Goal: Information Seeking & Learning: Check status

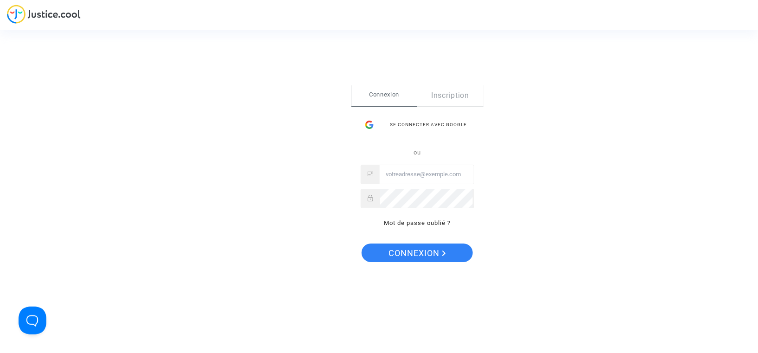
type input "[EMAIL_ADDRESS][DOMAIN_NAME]"
click at [422, 250] on span "Connexion" at bounding box center [417, 253] width 57 height 19
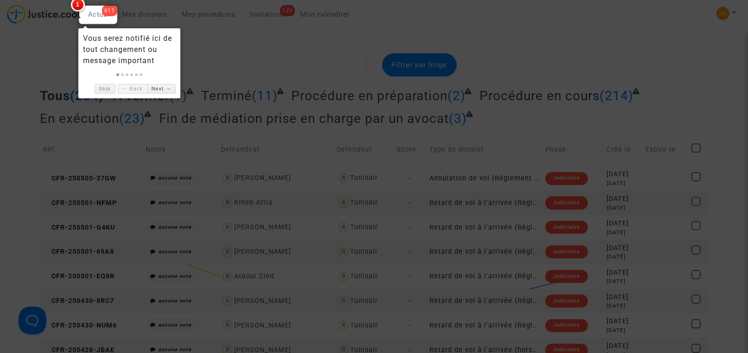
click at [6, 86] on div at bounding box center [374, 176] width 748 height 353
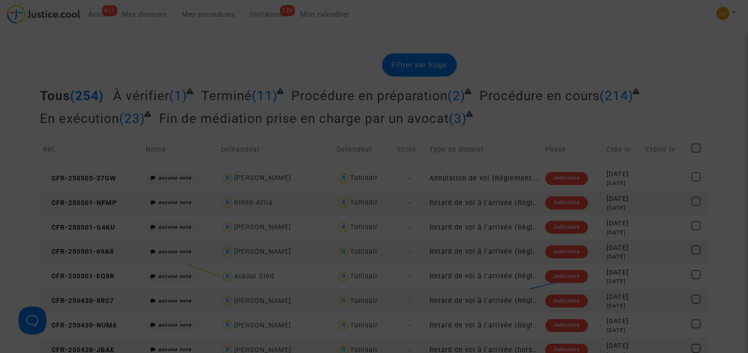
scroll to position [635, 0]
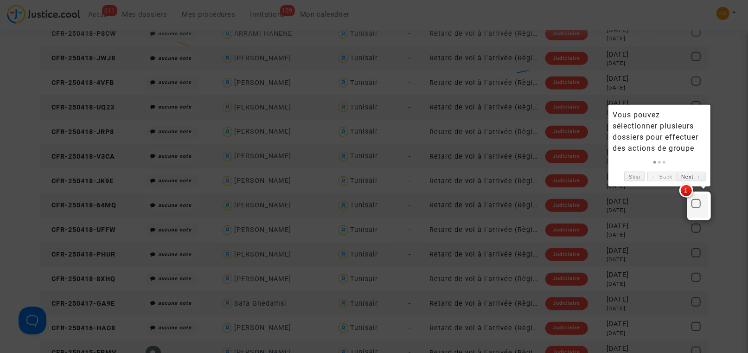
click at [8, 67] on div at bounding box center [374, 176] width 748 height 353
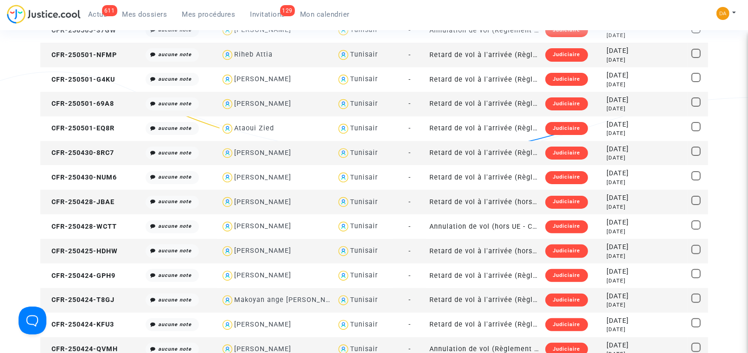
scroll to position [0, 0]
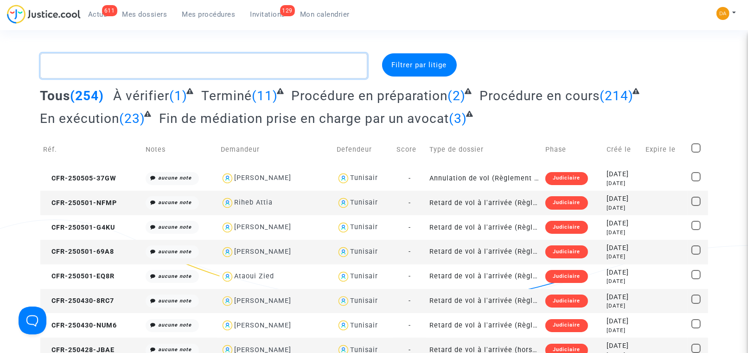
click at [123, 65] on textarea at bounding box center [203, 65] width 327 height 25
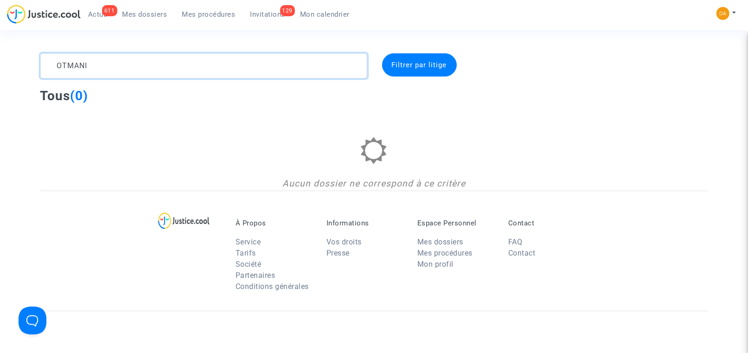
drag, startPoint x: 123, startPoint y: 65, endPoint x: 52, endPoint y: 63, distance: 71.5
click at [52, 63] on textarea at bounding box center [203, 65] width 327 height 25
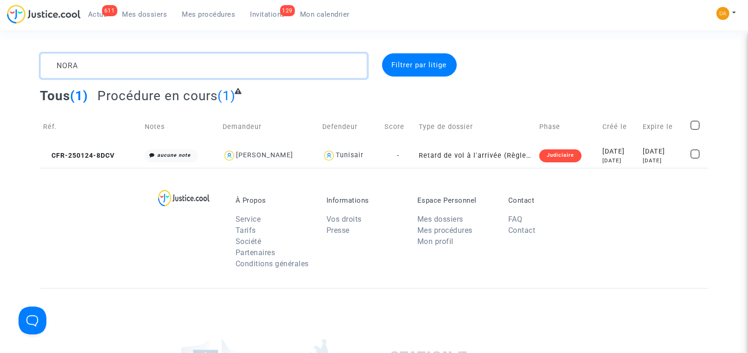
drag, startPoint x: 103, startPoint y: 66, endPoint x: 27, endPoint y: 63, distance: 76.6
click at [27, 63] on div "NORA Filtrer par litige Tous (1) Procédure en cours (1) Réf. Notes Demandeur De…" at bounding box center [374, 110] width 748 height 115
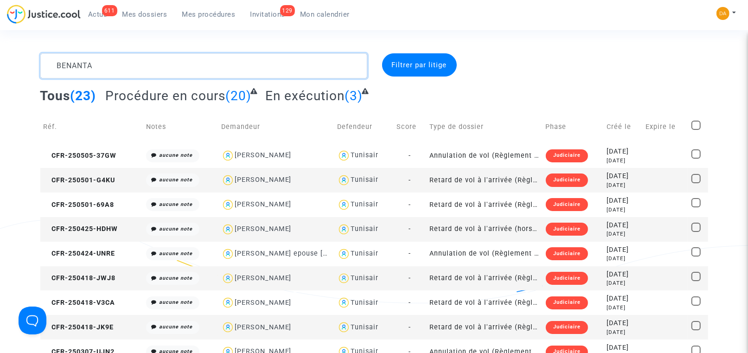
type textarea "BENANTAR"
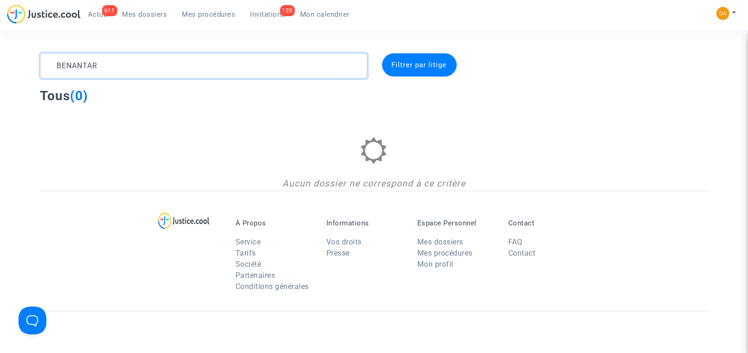
drag, startPoint x: 137, startPoint y: 64, endPoint x: 8, endPoint y: 59, distance: 129.5
click at [8, 59] on div "BENANTAR Filtrer par litige Tous (0) Aucun dossier ne correspond à ce critère" at bounding box center [374, 121] width 748 height 137
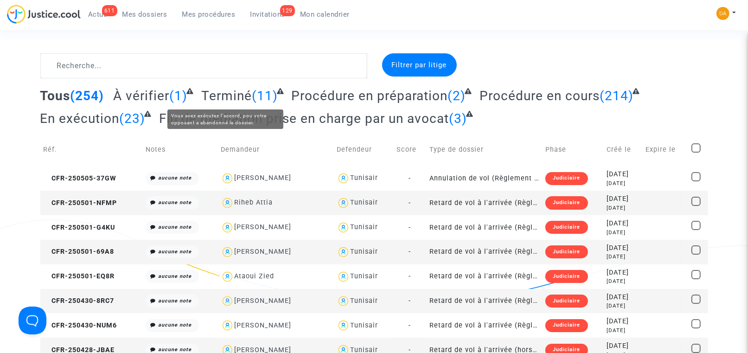
click at [229, 96] on span "Terminé" at bounding box center [226, 95] width 51 height 15
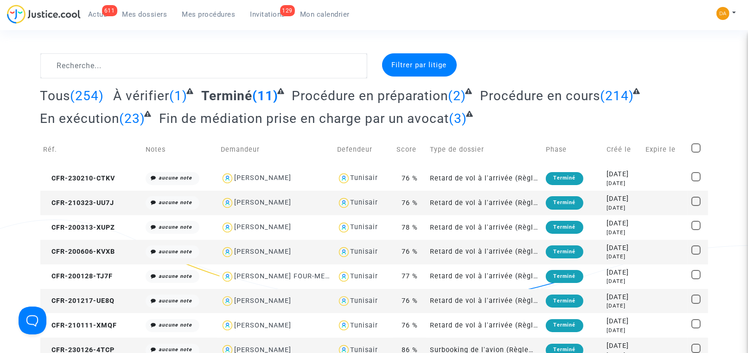
click at [216, 17] on span "Mes procédures" at bounding box center [208, 14] width 53 height 8
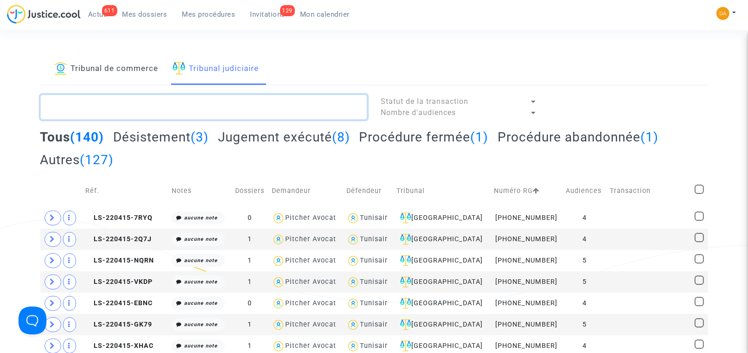
click at [97, 109] on textarea at bounding box center [203, 107] width 327 height 25
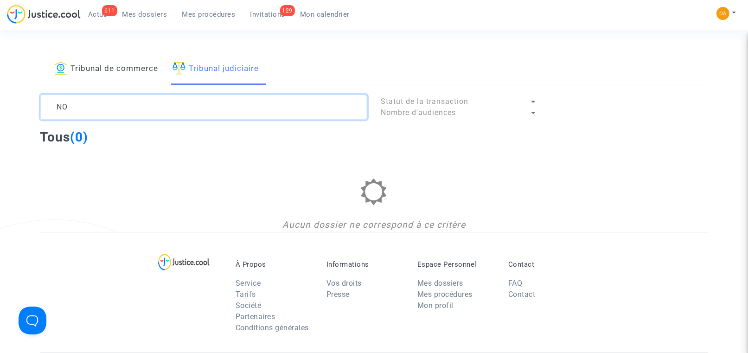
type textarea "N"
type textarea "B"
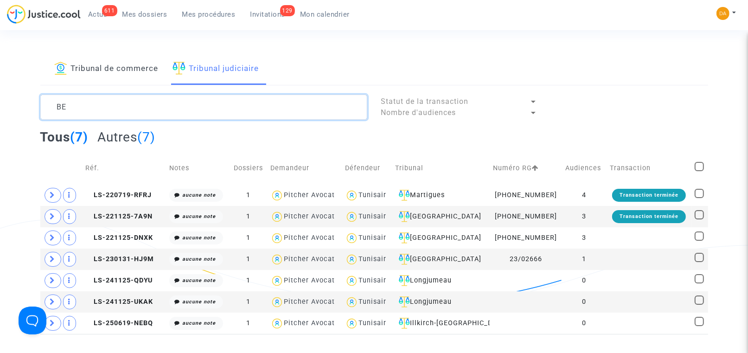
type textarea "B"
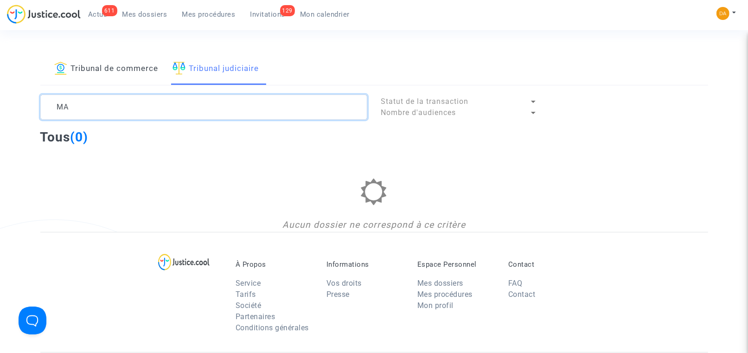
type textarea "M"
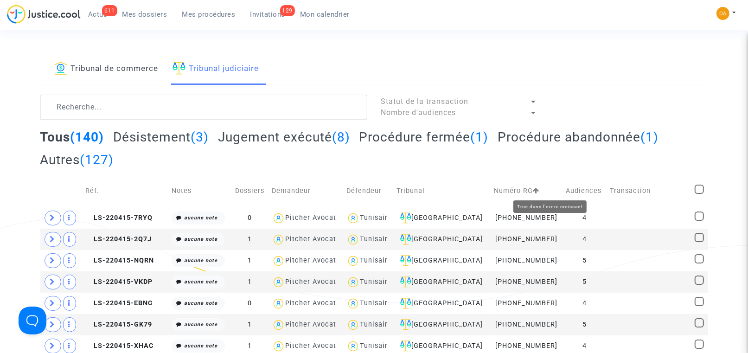
click at [539, 191] on icon at bounding box center [536, 190] width 6 height 6
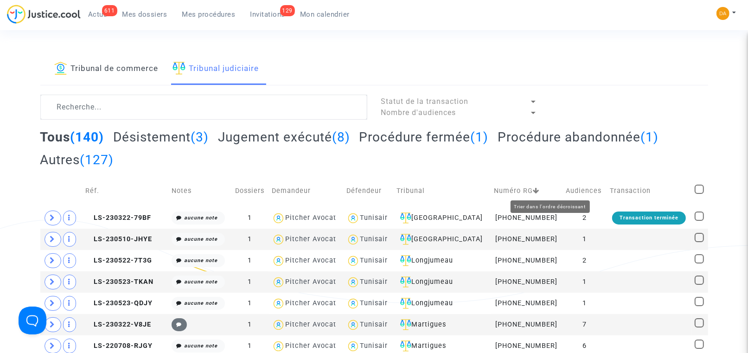
click at [539, 190] on icon at bounding box center [536, 190] width 6 height 6
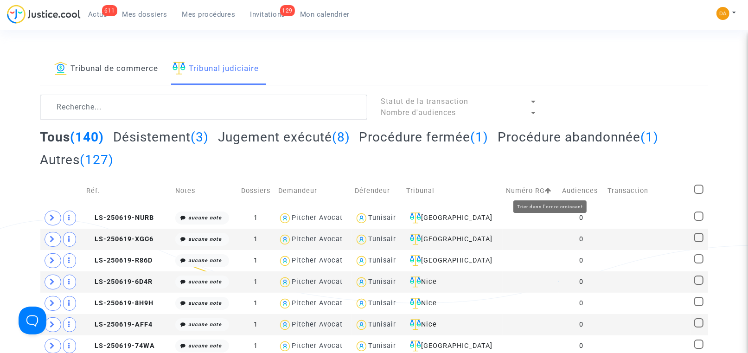
click at [550, 189] on icon at bounding box center [548, 190] width 6 height 6
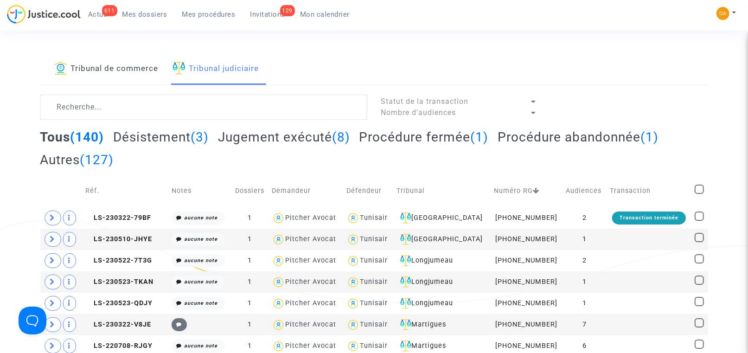
click at [199, 15] on span "Mes procédures" at bounding box center [208, 14] width 53 height 8
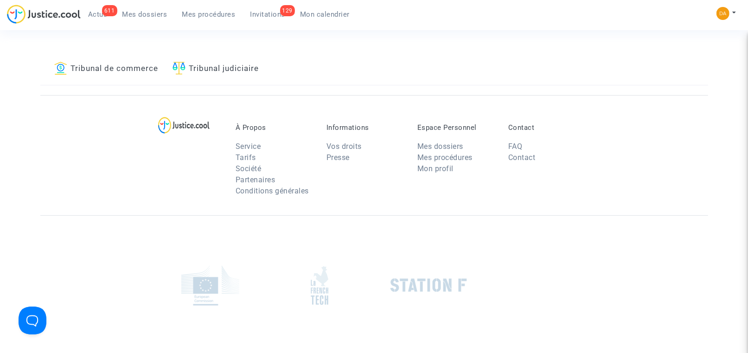
click at [210, 14] on span "Mes procédures" at bounding box center [208, 14] width 53 height 8
